Goal: Task Accomplishment & Management: Use online tool/utility

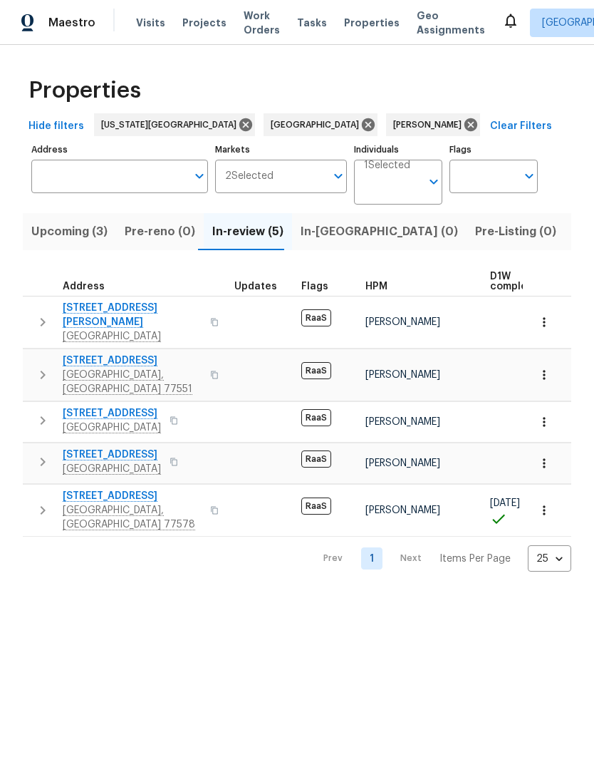
click at [78, 406] on span "[STREET_ADDRESS]" at bounding box center [112, 413] width 98 height 14
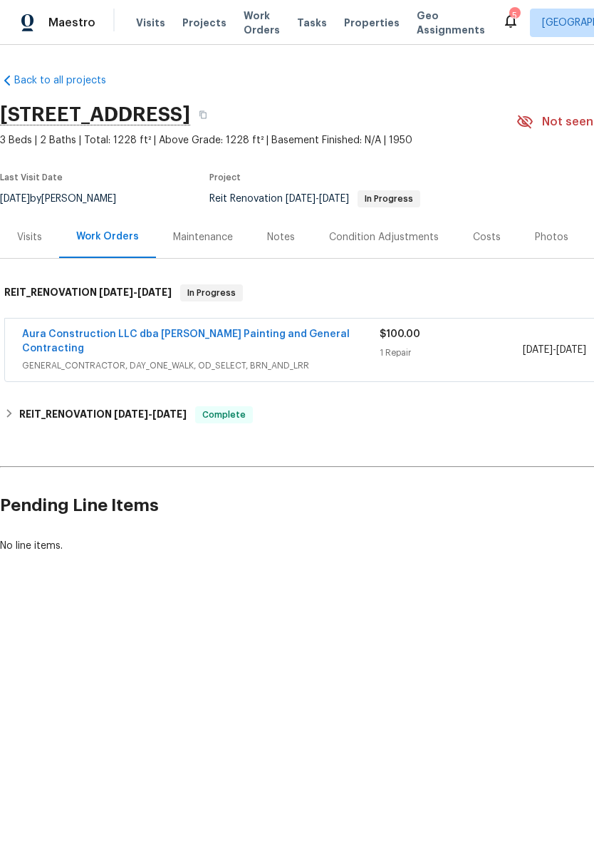
click at [61, 333] on link "Aura Construction LLC dba Logan's Painting and General Contracting" at bounding box center [186, 341] width 328 height 24
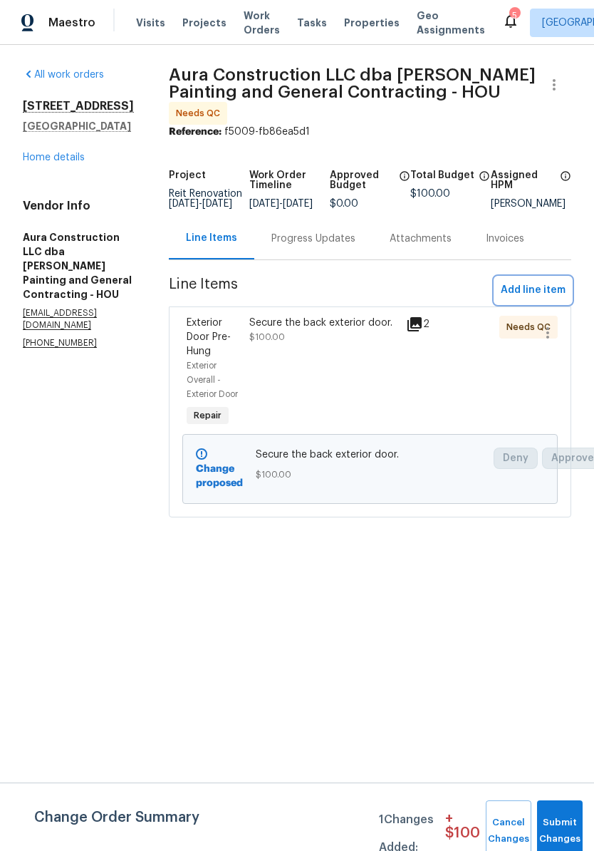
click at [550, 281] on span "Add line item" at bounding box center [533, 290] width 65 height 18
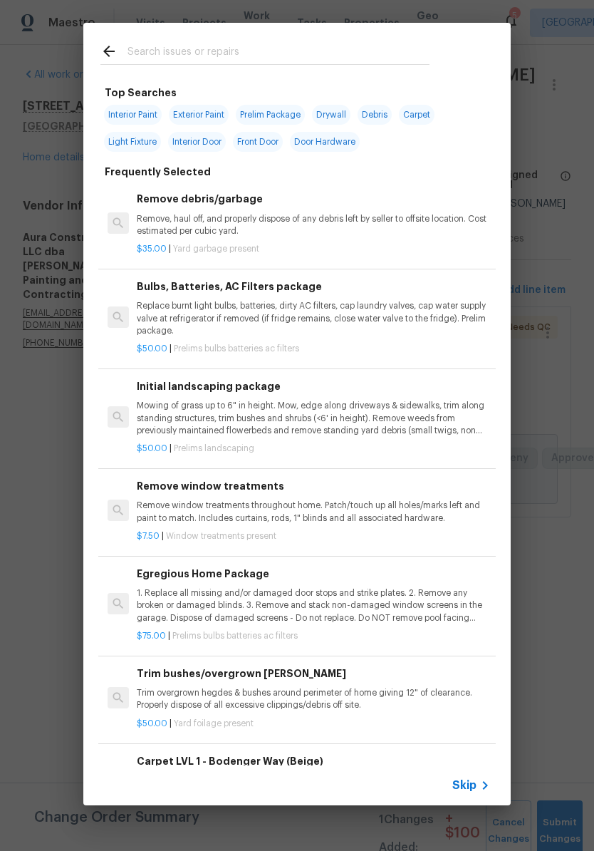
click at [155, 43] on input "text" at bounding box center [279, 53] width 302 height 21
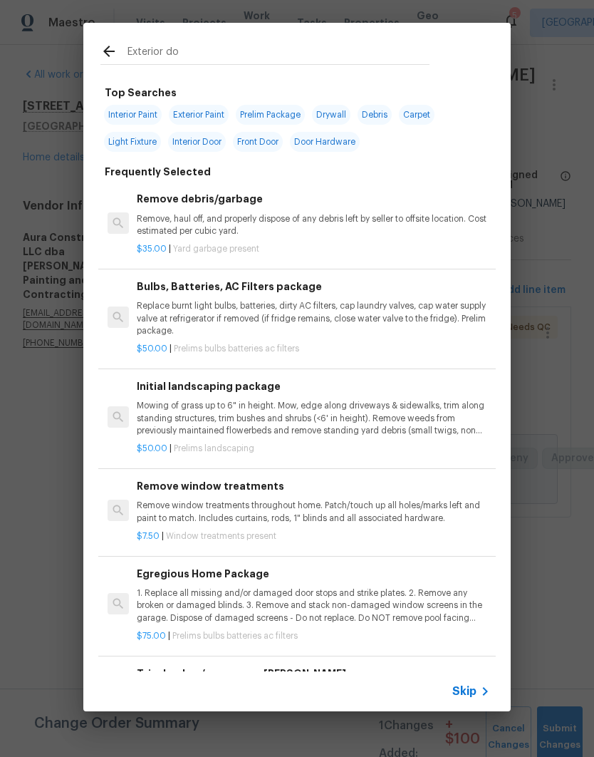
type input "Exterior doo"
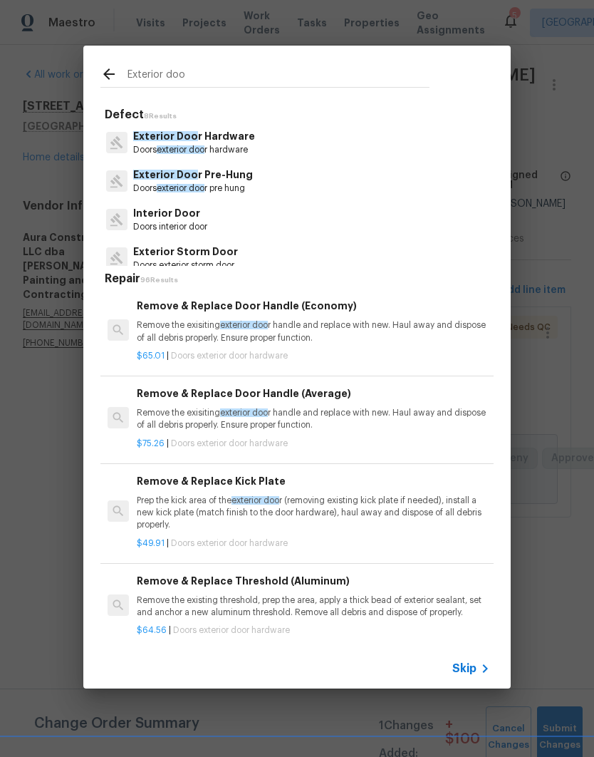
click at [151, 185] on p "Doors exterior doo r pre hung" at bounding box center [193, 188] width 120 height 12
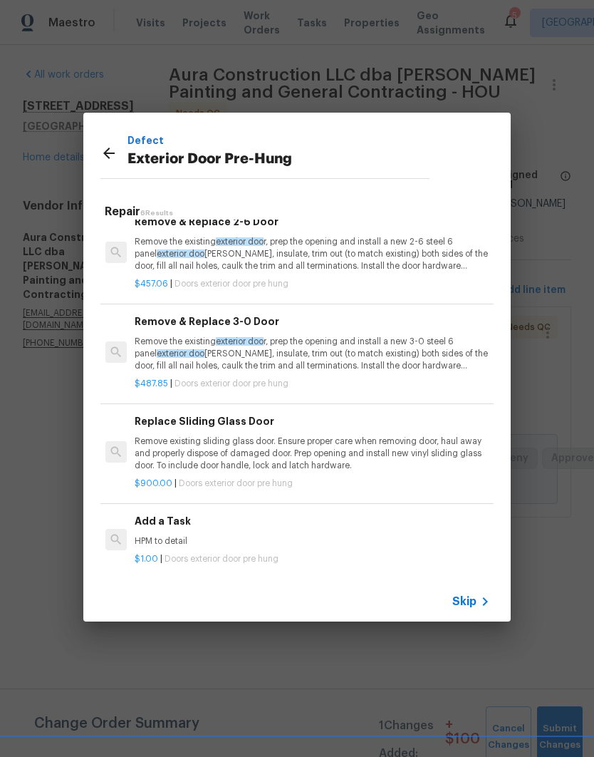
scroll to position [216, 2]
click at [143, 522] on h6 "Add a Task" at bounding box center [311, 522] width 353 height 16
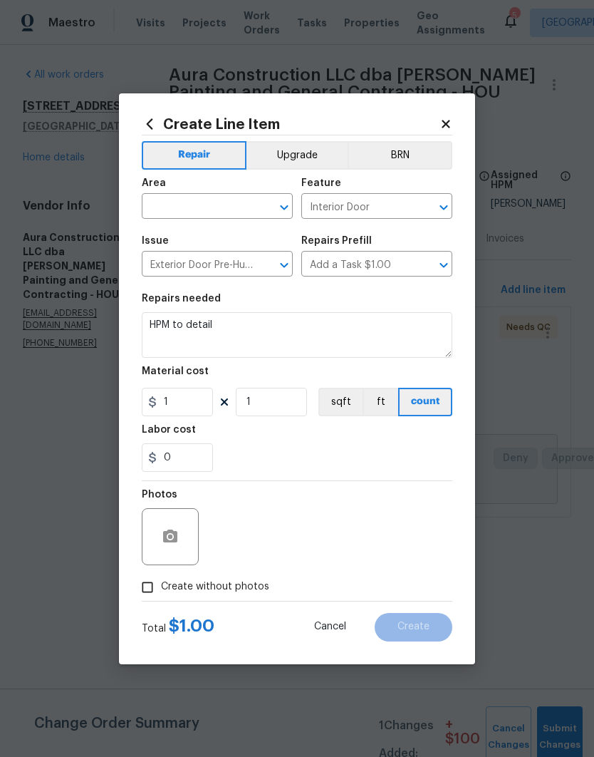
click at [143, 522] on div at bounding box center [170, 536] width 57 height 57
click at [155, 320] on textarea "HPM to detail" at bounding box center [297, 335] width 311 height 46
click at [154, 319] on textarea "HPM to detail" at bounding box center [297, 335] width 311 height 46
click at [146, 317] on textarea "HPM to detail" at bounding box center [297, 335] width 311 height 46
click at [146, 316] on textarea "HPM to detail" at bounding box center [297, 335] width 311 height 46
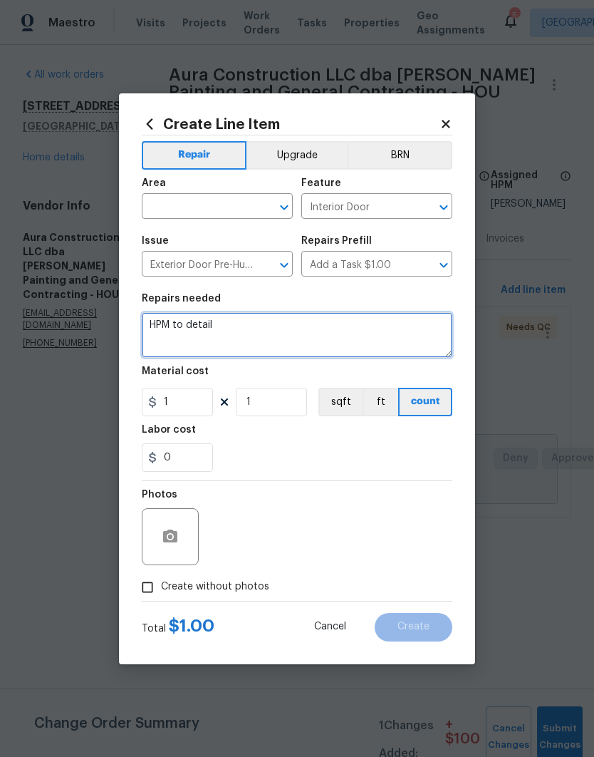
click at [160, 324] on textarea "HPM to detail" at bounding box center [297, 335] width 311 height 46
type textarea "Adjust the back exterior door frame and replace the door jamb."
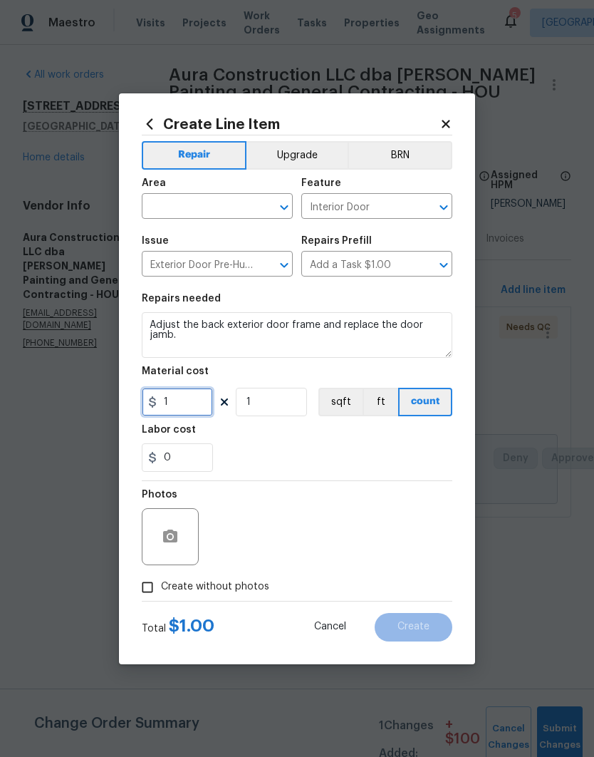
click at [169, 405] on input "1" at bounding box center [177, 402] width 71 height 29
click at [168, 405] on input "1" at bounding box center [177, 402] width 71 height 29
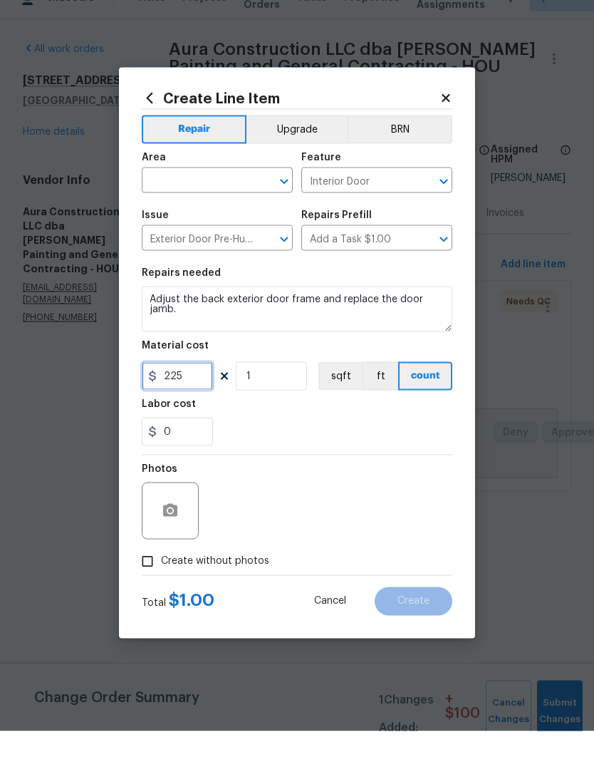
type input "225"
click at [155, 197] on input "text" at bounding box center [197, 208] width 111 height 22
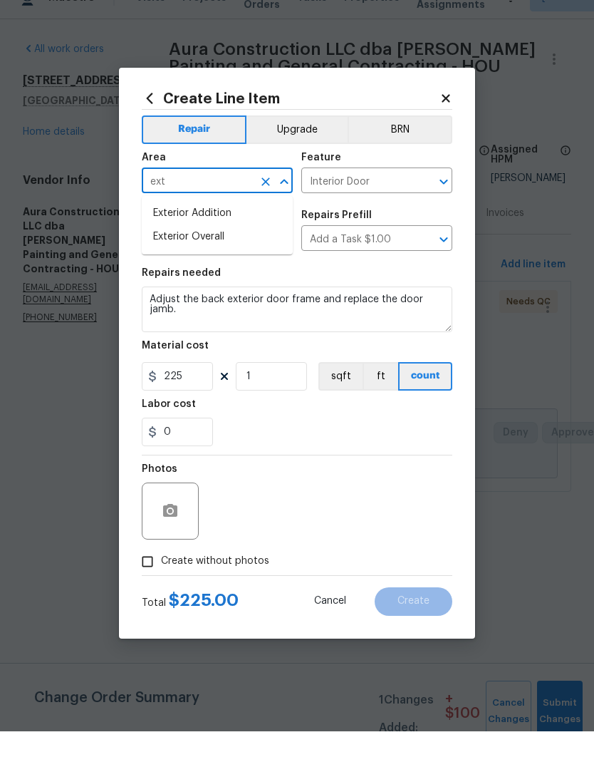
click at [162, 251] on li "Exterior Overall" at bounding box center [217, 263] width 151 height 24
type input "Exterior Overall"
click at [391, 197] on input "Interior Door" at bounding box center [356, 208] width 111 height 22
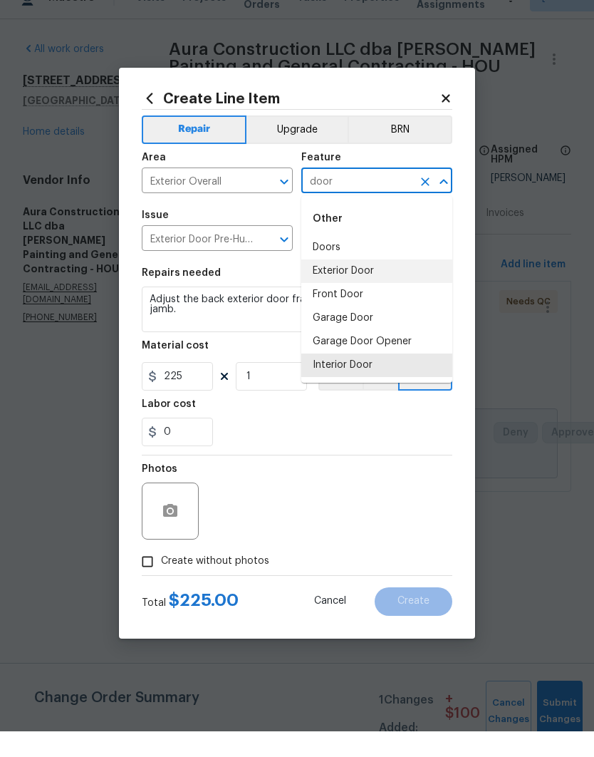
click at [396, 285] on li "Exterior Door" at bounding box center [376, 297] width 151 height 24
type input "Exterior Door"
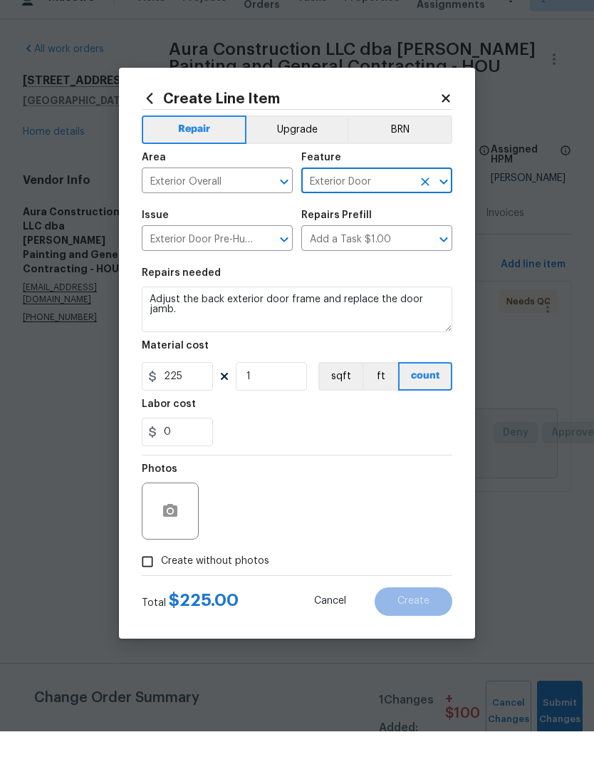
click at [400, 445] on div "0" at bounding box center [297, 457] width 311 height 29
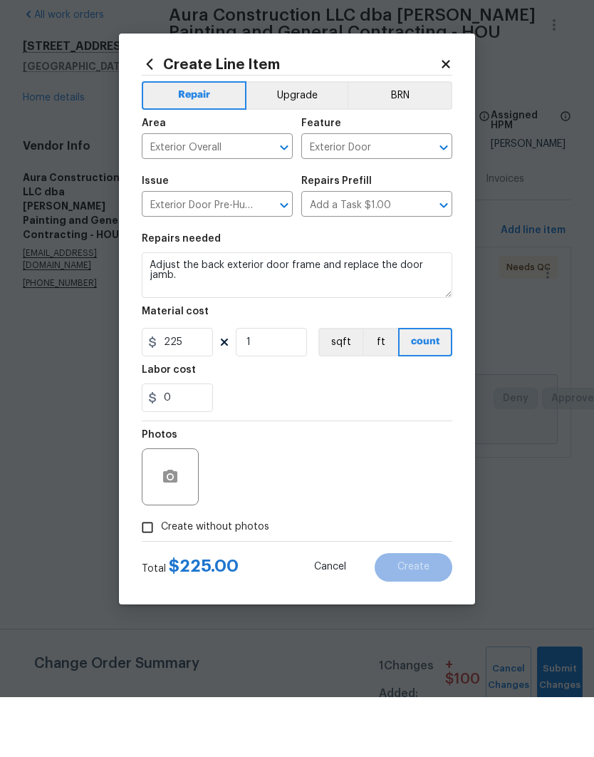
click at [136, 574] on input "Create without photos" at bounding box center [147, 587] width 27 height 27
checkbox input "true"
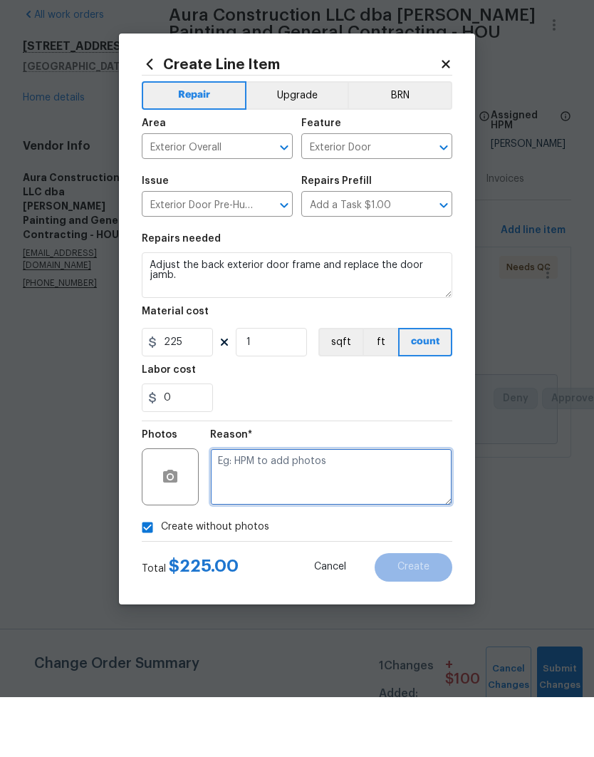
click at [393, 508] on textarea at bounding box center [331, 536] width 242 height 57
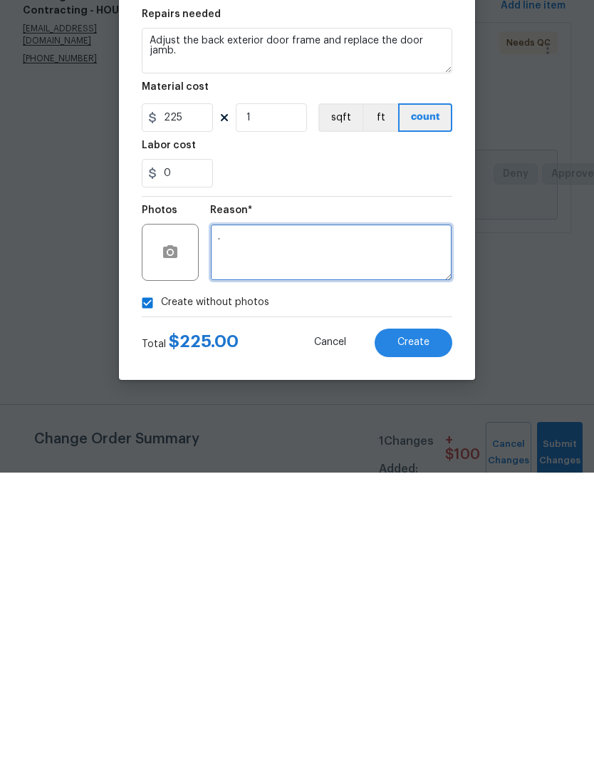
type textarea "."
click at [443, 613] on button "Create" at bounding box center [414, 627] width 78 height 29
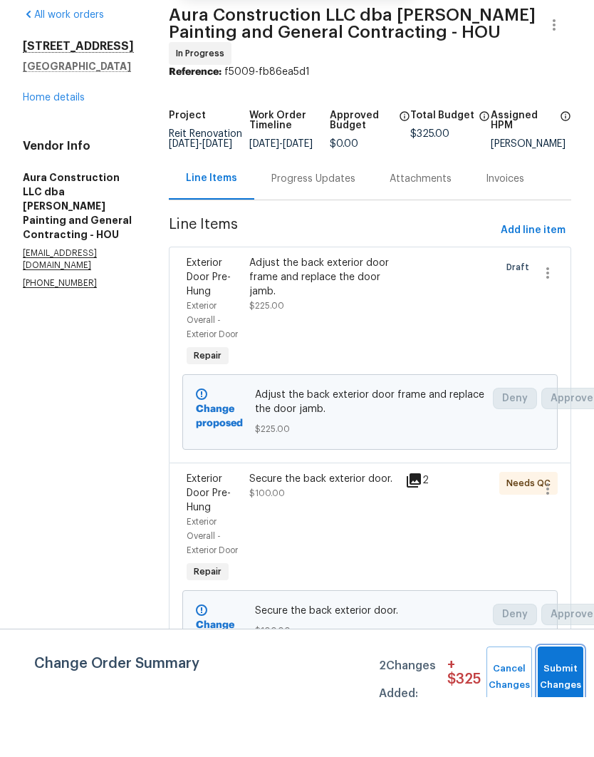
click at [574, 720] on span "Submit Changes" at bounding box center [560, 736] width 31 height 33
